Goal: Find specific page/section: Find specific page/section

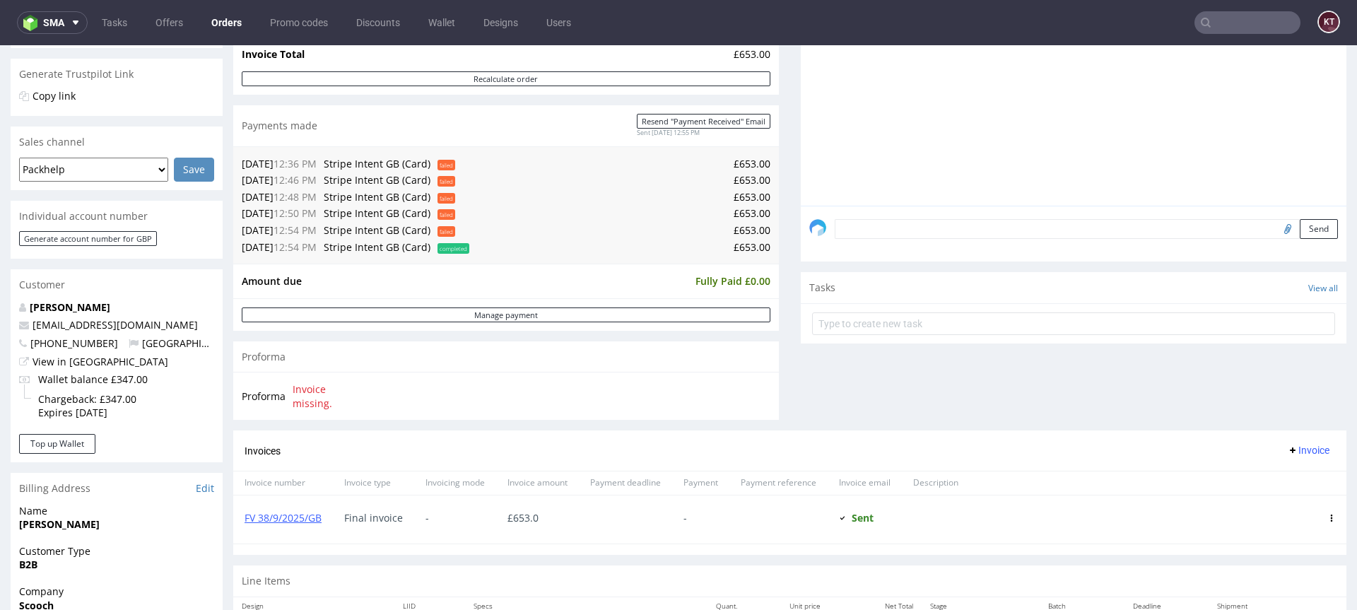
scroll to position [275, 0]
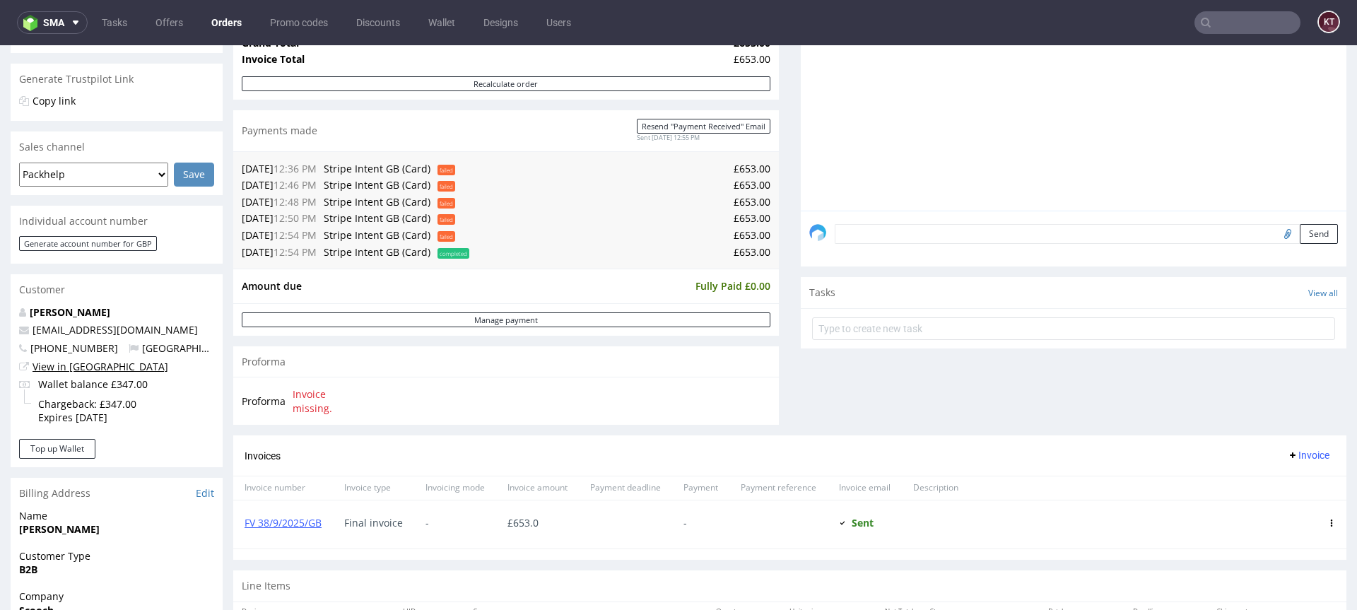
click at [79, 370] on link "View in [GEOGRAPHIC_DATA]" at bounding box center [101, 366] width 136 height 13
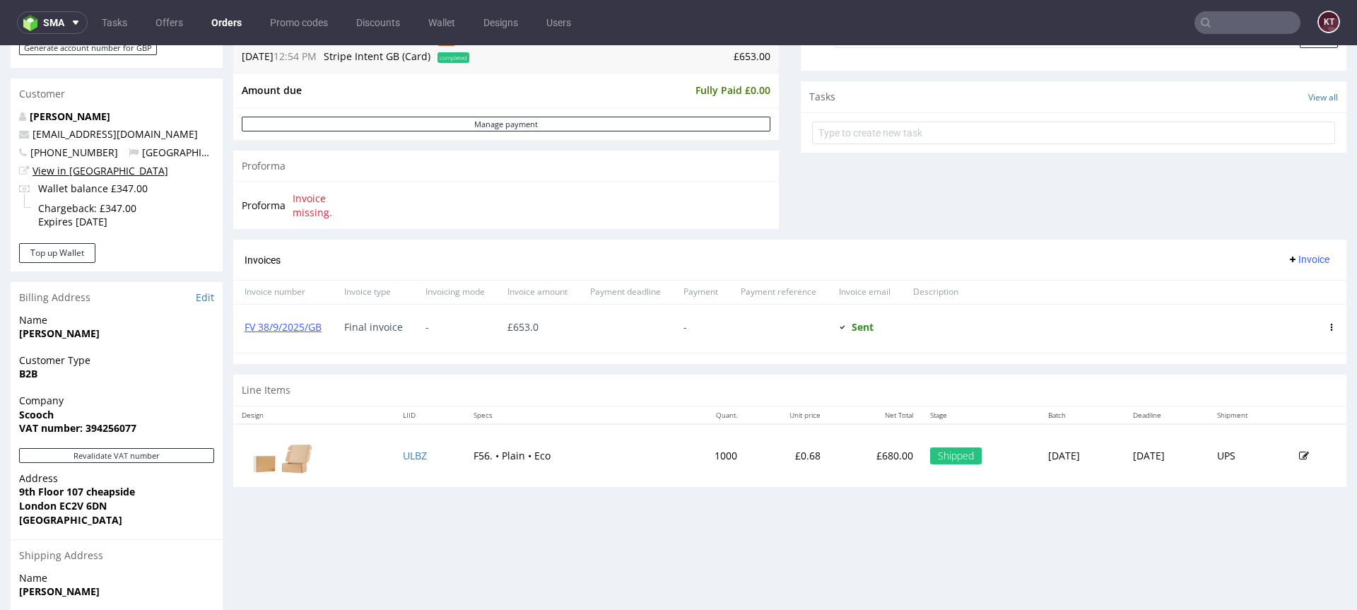
scroll to position [489, 0]
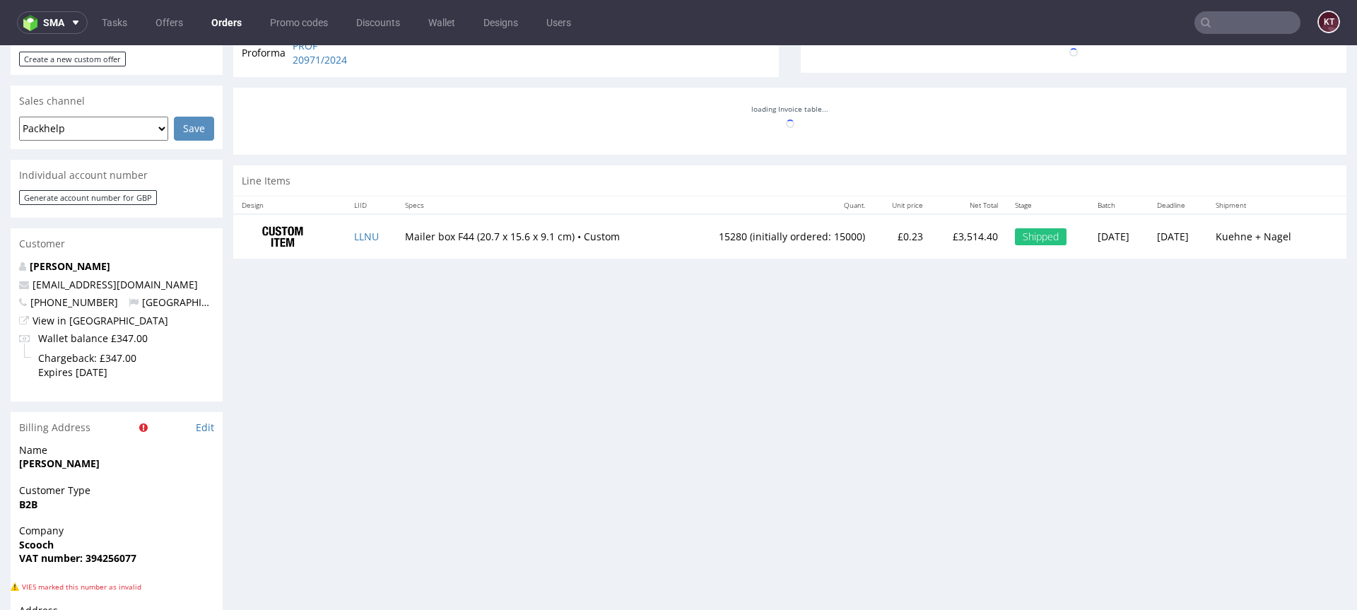
scroll to position [582, 0]
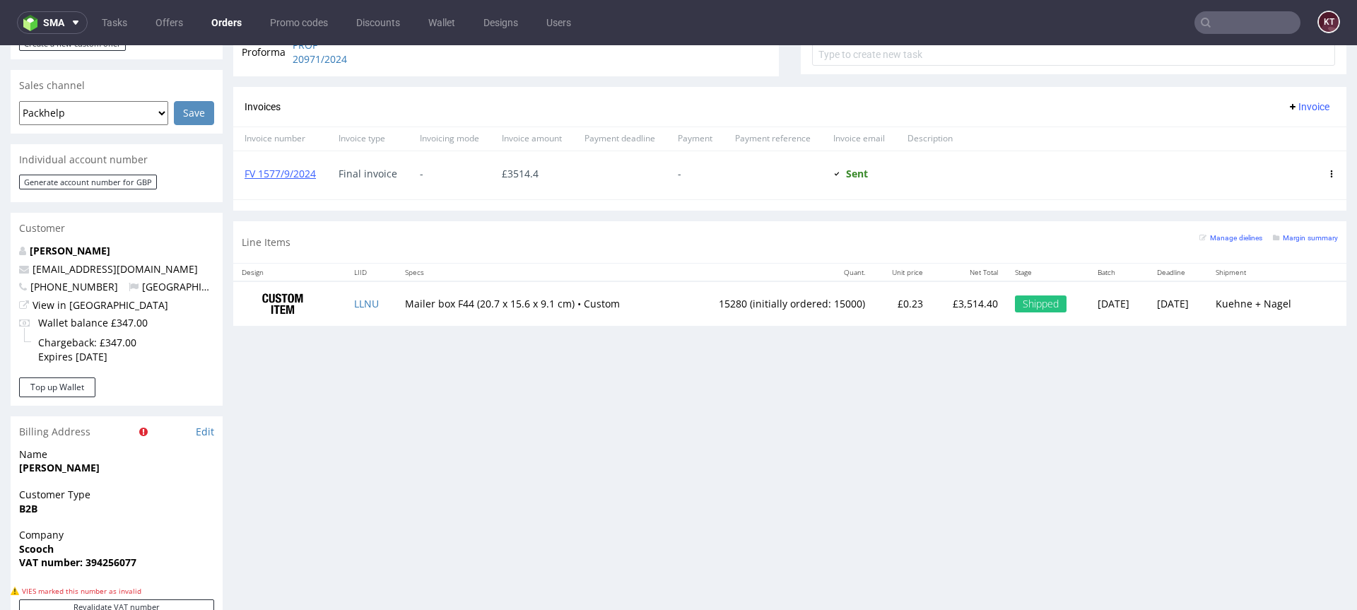
click at [1214, 27] on input "text" at bounding box center [1248, 22] width 106 height 23
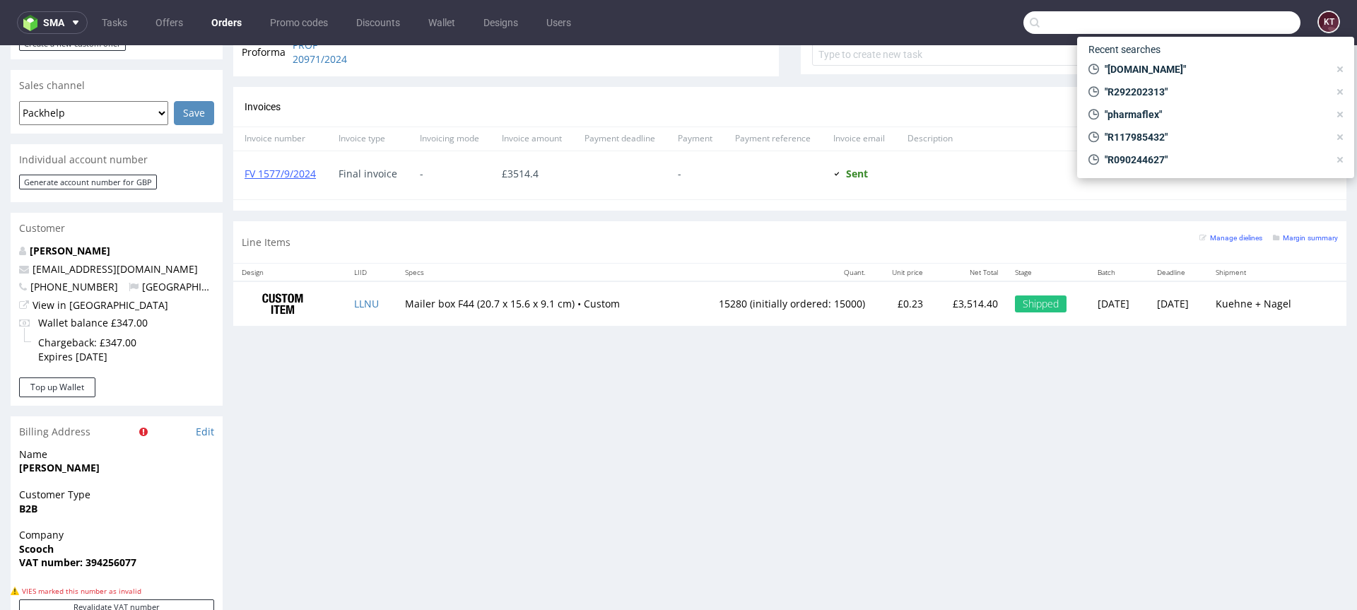
paste input "R483338917"
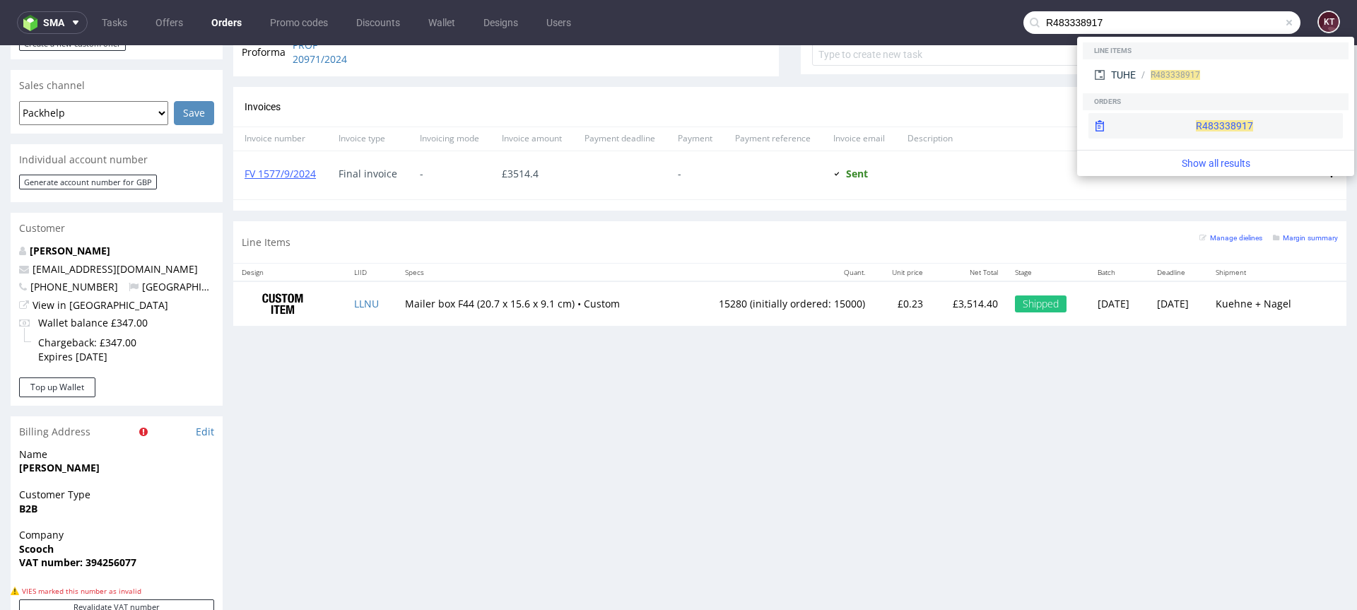
type input "R483338917"
click at [1196, 125] on span "R483338917" at bounding box center [1224, 125] width 57 height 11
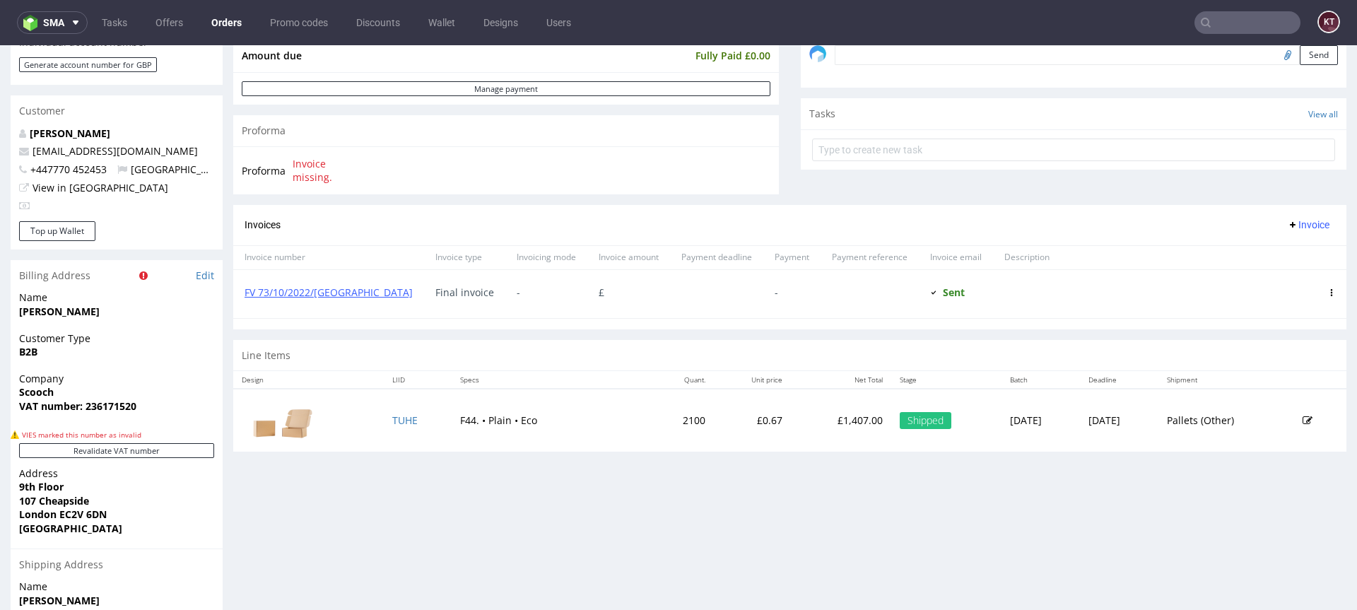
scroll to position [548, 0]
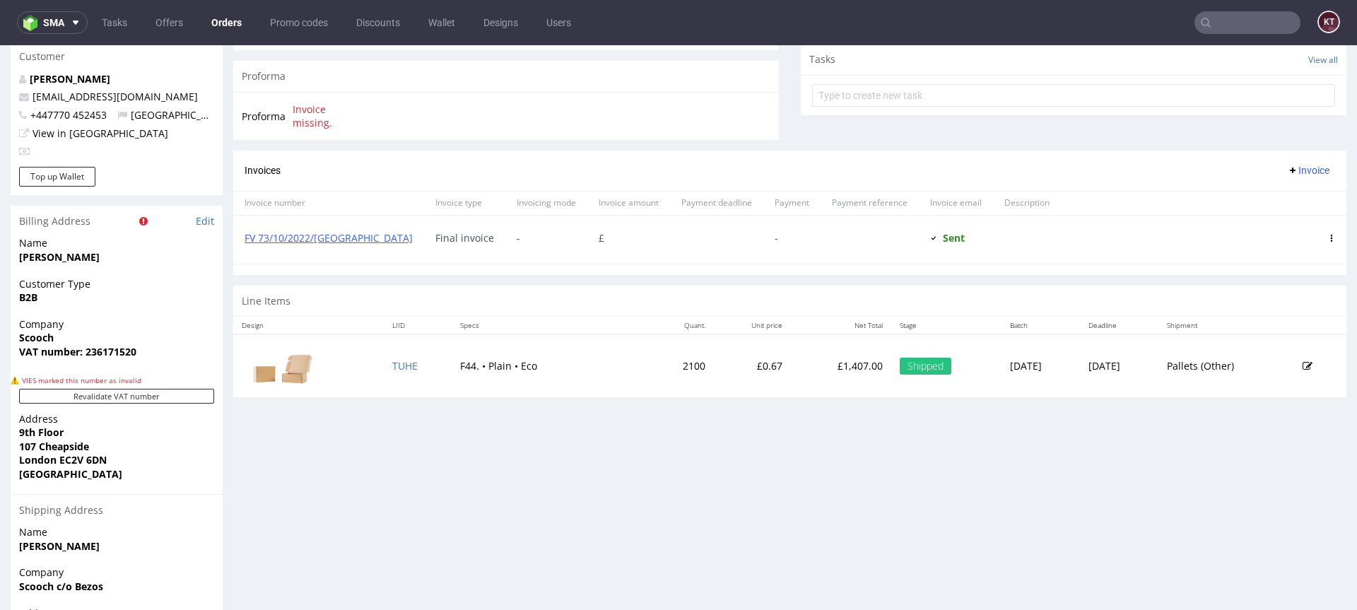
click at [975, 551] on div "Progress Payment Paid Mon 26 Sep Payment “Received” Email Sent Mon 26 Sep 18:42…" at bounding box center [789, 167] width 1113 height 1169
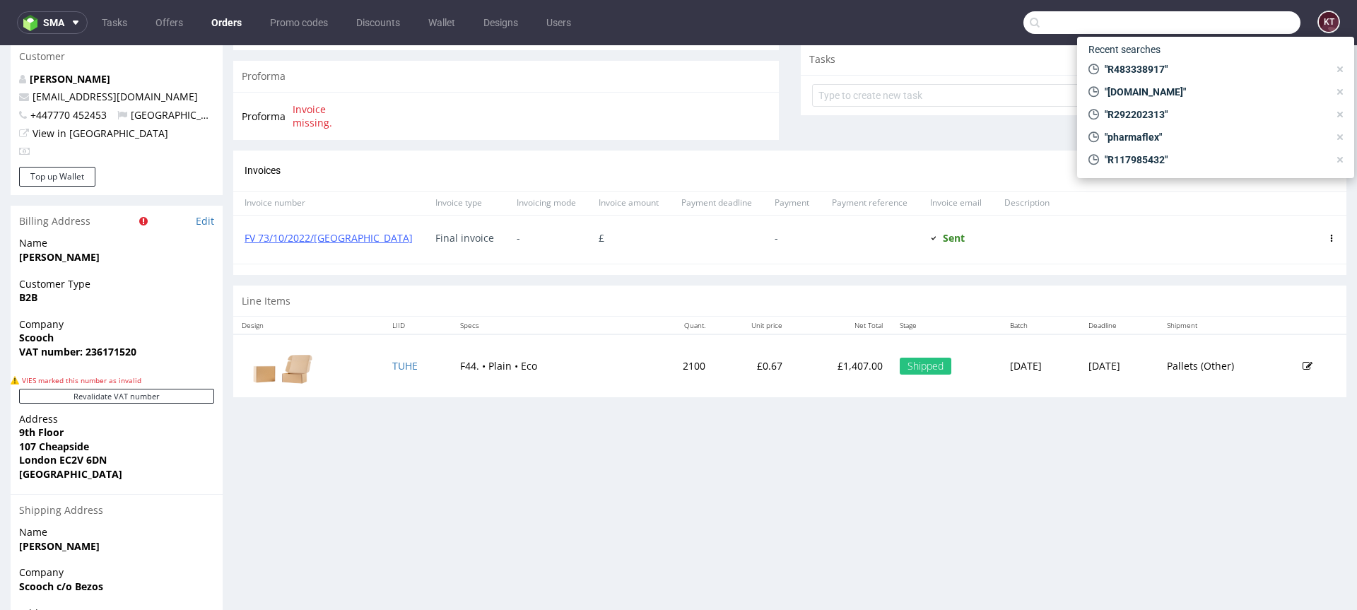
click at [1250, 25] on input "text" at bounding box center [1161, 22] width 277 height 23
paste input "R740417692"
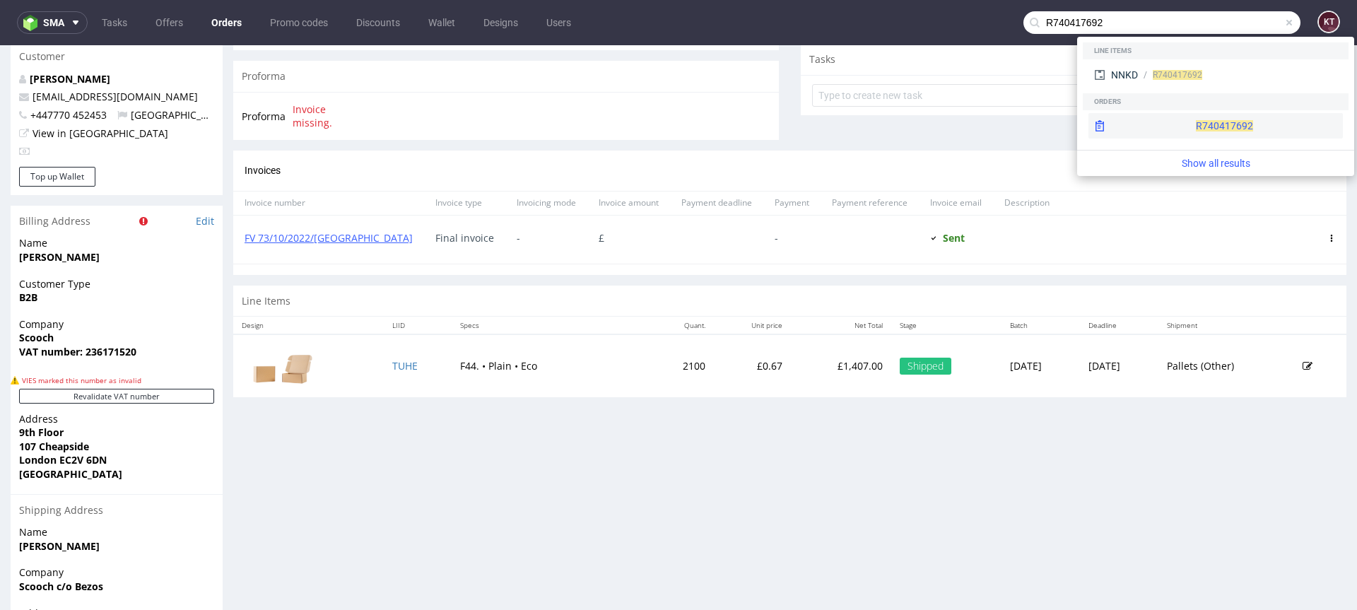
type input "R740417692"
click at [1221, 128] on div "R740417692" at bounding box center [1215, 125] width 254 height 25
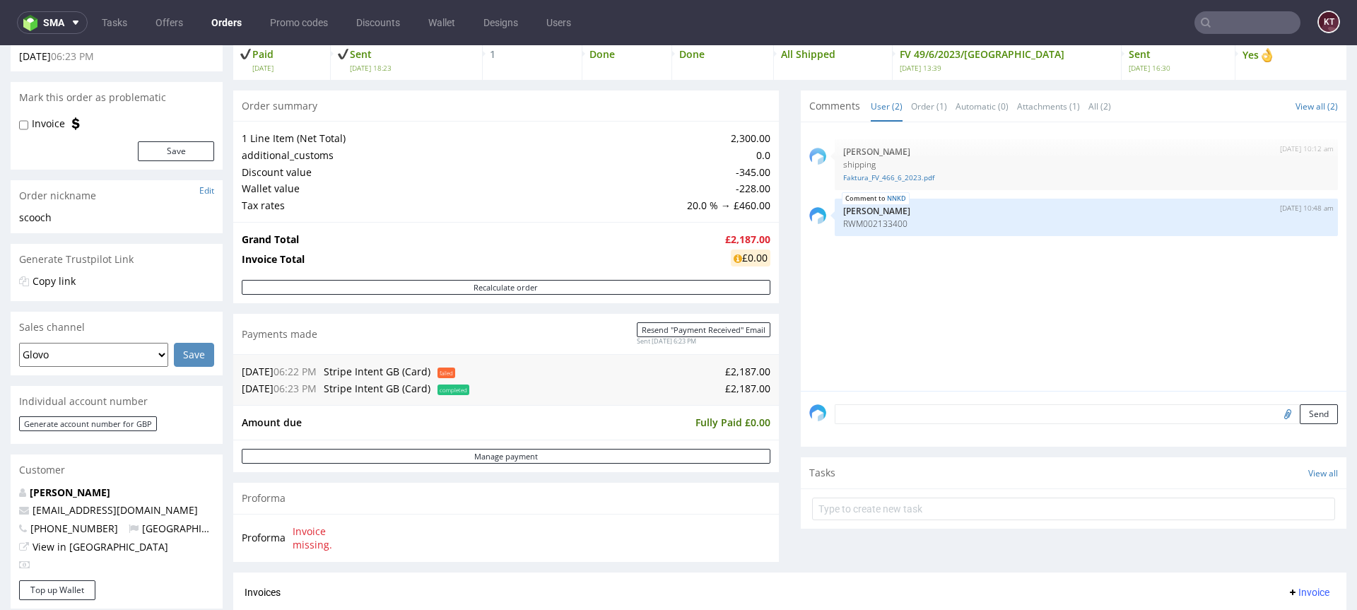
scroll to position [112, 0]
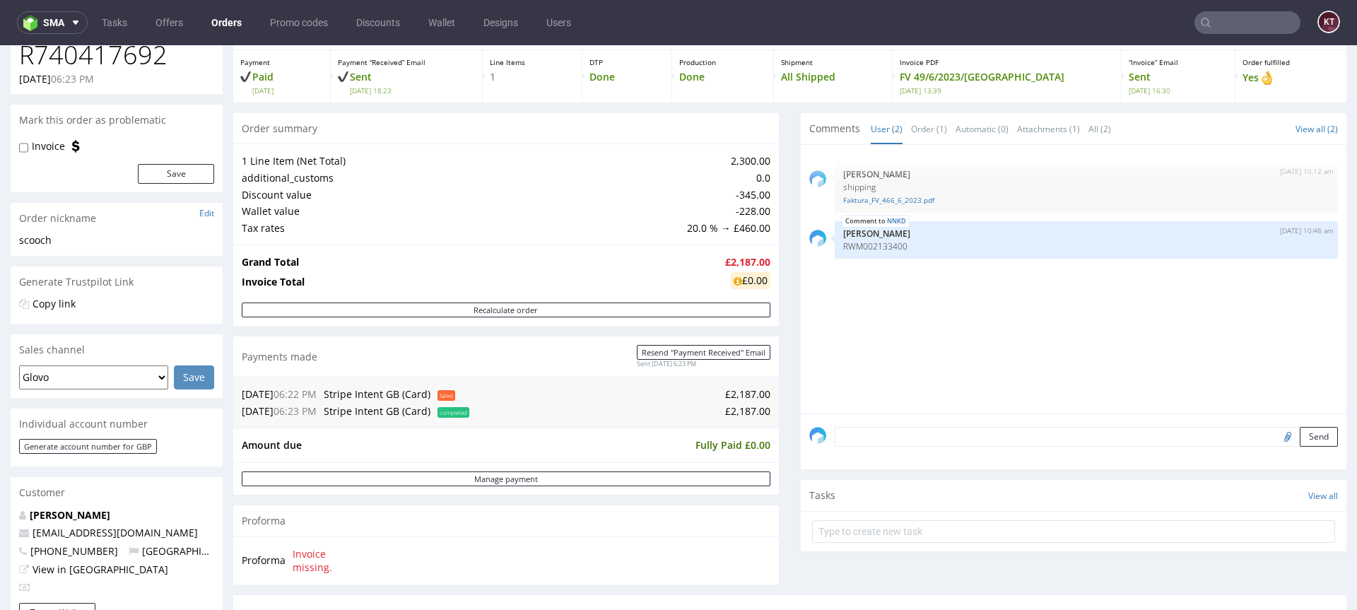
click at [1227, 13] on input "text" at bounding box center [1248, 22] width 106 height 23
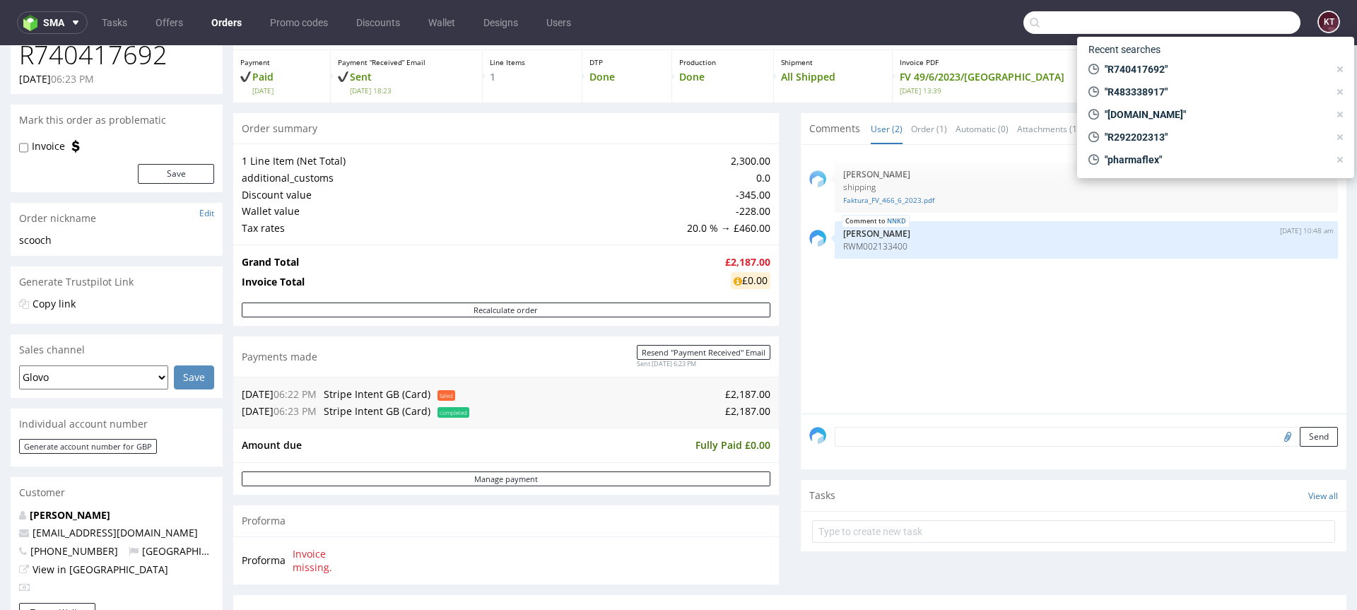
paste input "SERIES EIGHT LTD"
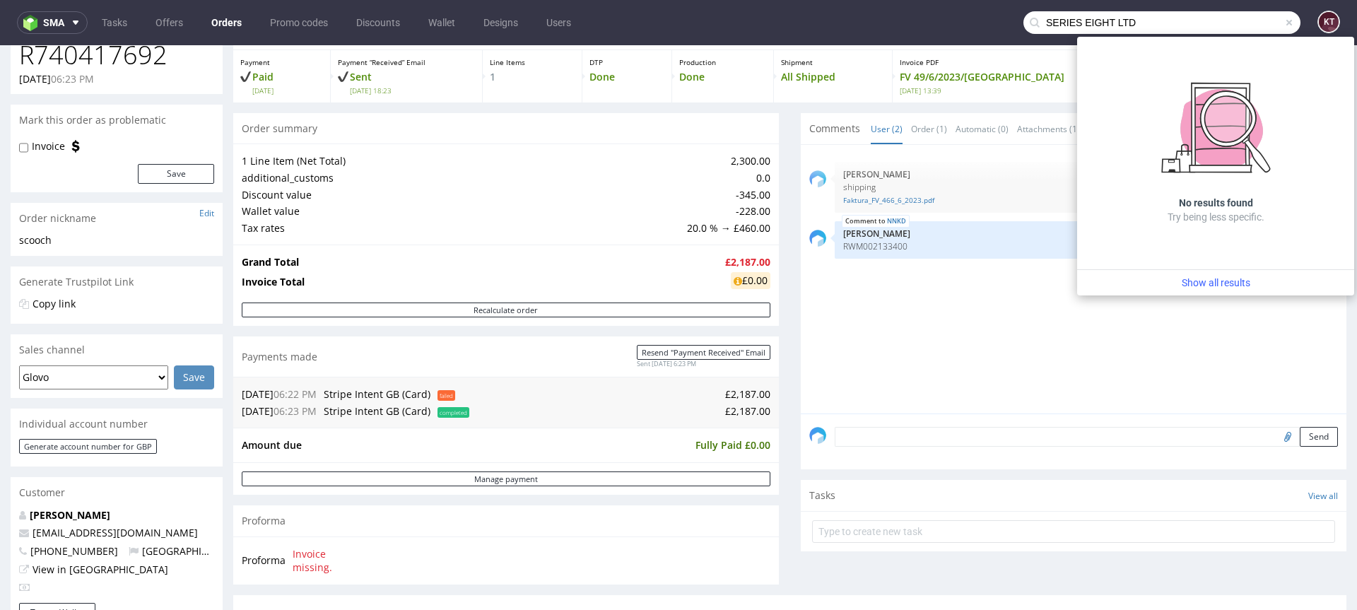
drag, startPoint x: 1125, startPoint y: 21, endPoint x: 1228, endPoint y: 20, distance: 103.9
click at [1228, 20] on input "SERIES EIGHT LTD" at bounding box center [1161, 22] width 277 height 23
type input "SERIES EIGHT"
click at [1175, 483] on div "Tasks View all" at bounding box center [1074, 495] width 546 height 31
click at [1110, 367] on div "12th Jun 23 | 10:12 am Karolina Tadeusiak shipping Faktura_FV_466_6_2023.pdf NN…" at bounding box center [1077, 283] width 537 height 260
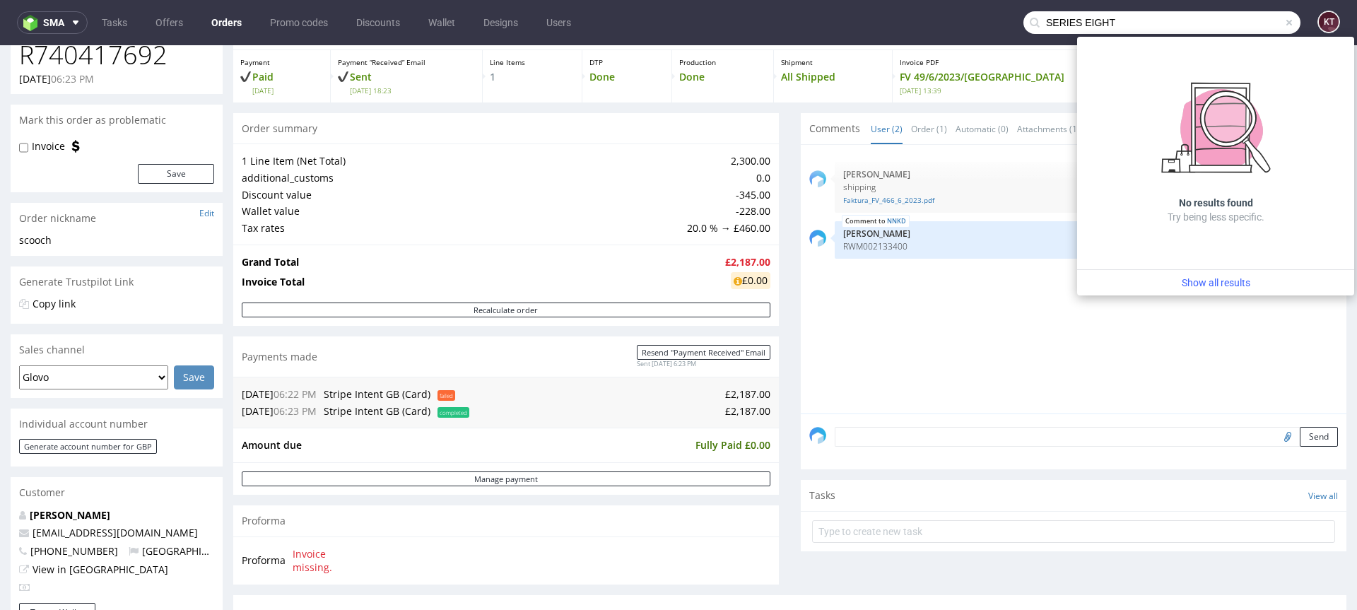
click at [1104, 380] on div "12th Jun 23 | 10:12 am Karolina Tadeusiak shipping Faktura_FV_466_6_2023.pdf NN…" at bounding box center [1077, 283] width 537 height 260
click at [1284, 27] on span at bounding box center [1289, 22] width 11 height 11
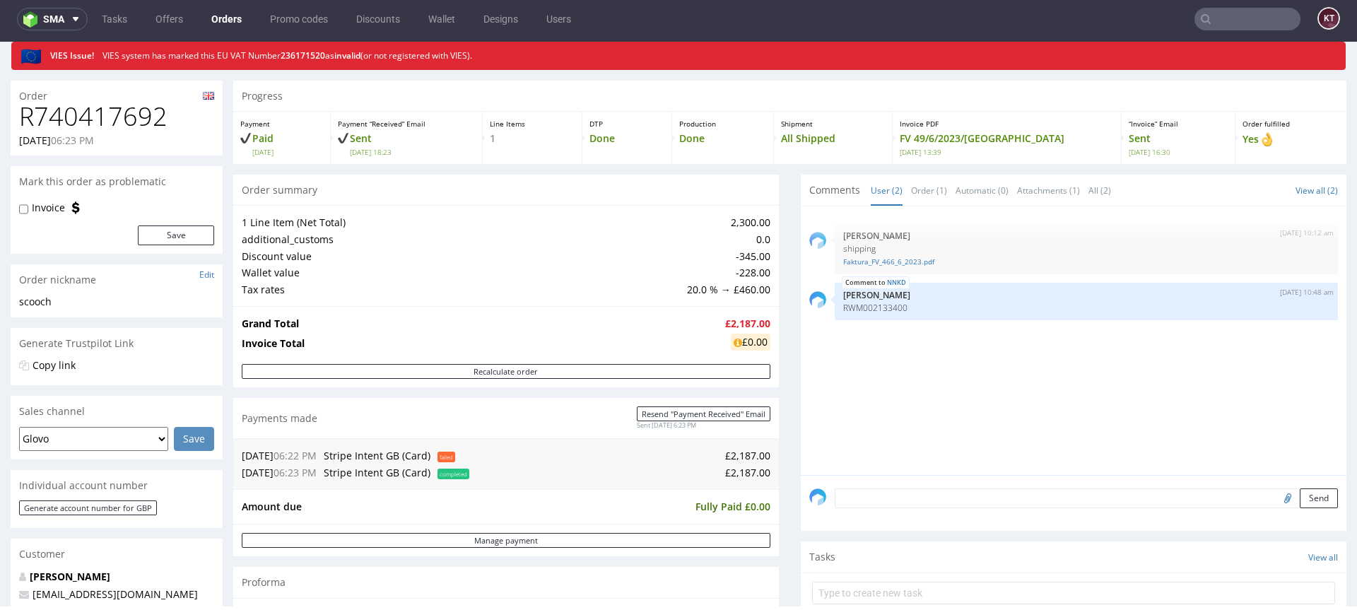
scroll to position [0, 0]
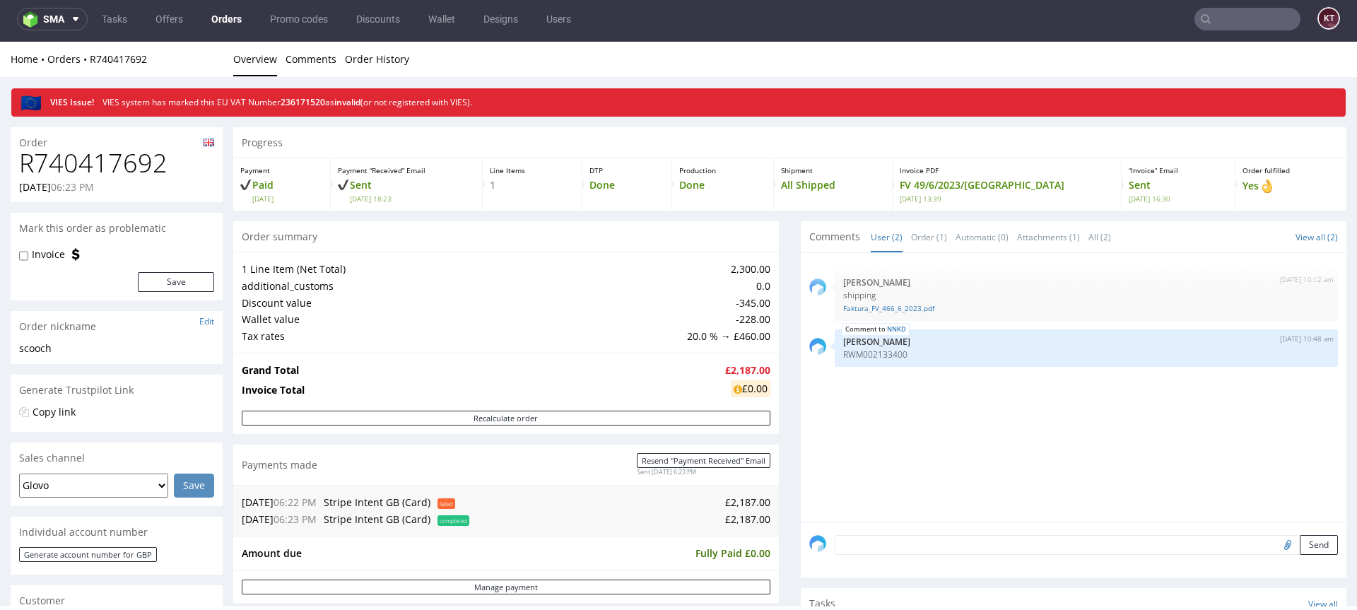
click at [534, 324] on td "Wallet value" at bounding box center [463, 319] width 442 height 17
click at [981, 453] on div "12th Jun 23 | 10:12 am Karolina Tadeusiak shipping Faktura_FV_466_6_2023.pdf NN…" at bounding box center [1077, 392] width 537 height 260
